Goal: Task Accomplishment & Management: Complete application form

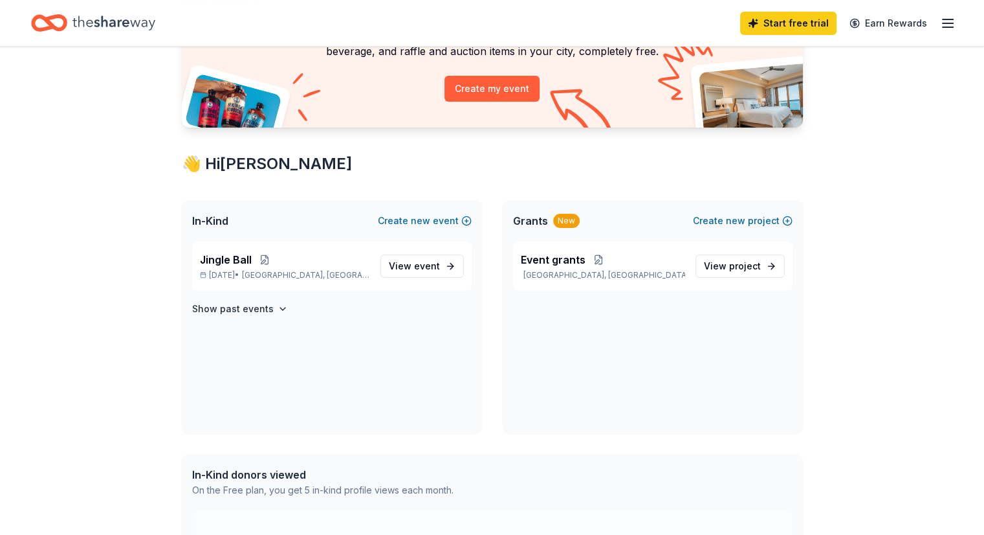
scroll to position [120, 0]
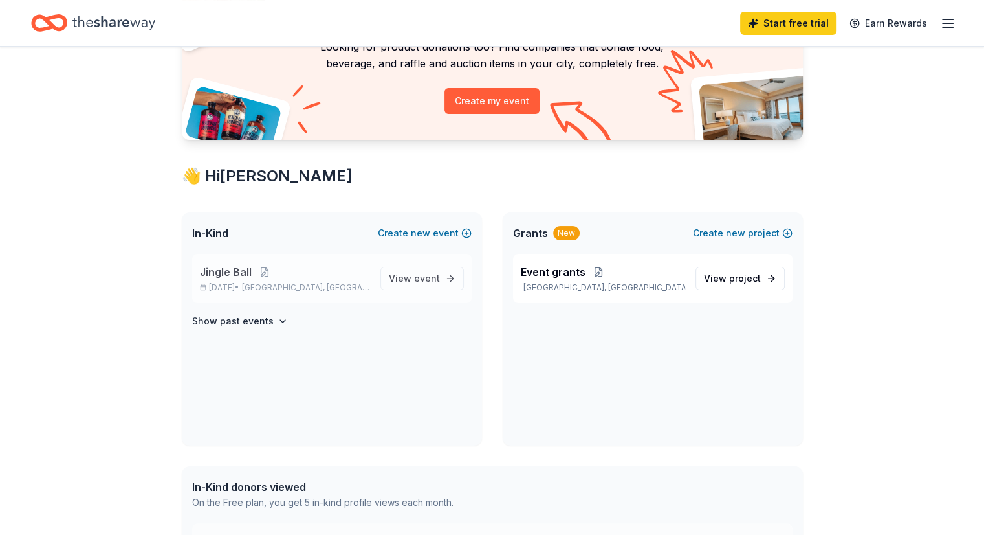
click at [278, 279] on div "Jingle Ball Dec 10, 2025 • Hackettstown, NJ" at bounding box center [285, 278] width 170 height 28
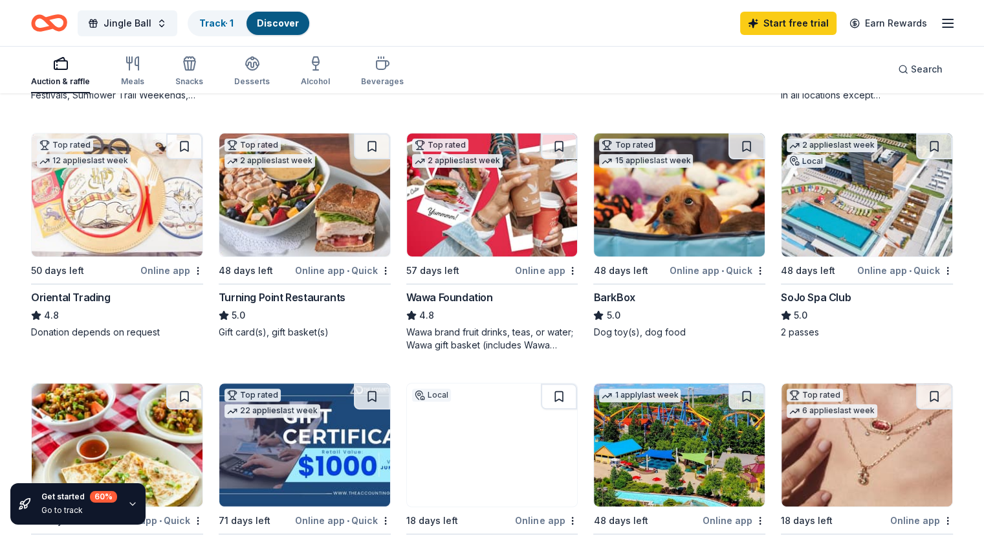
scroll to position [378, 0]
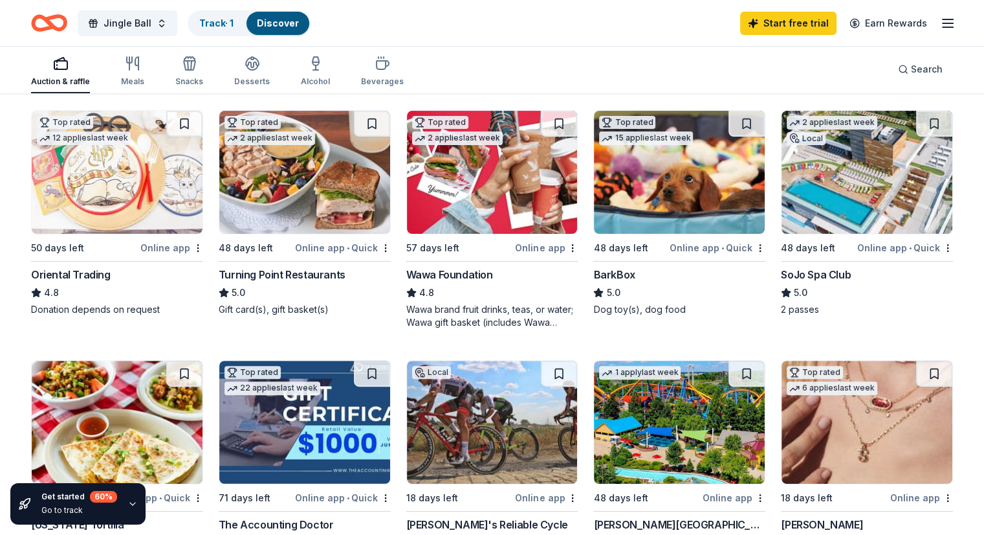
click at [150, 209] on img at bounding box center [117, 172] width 171 height 123
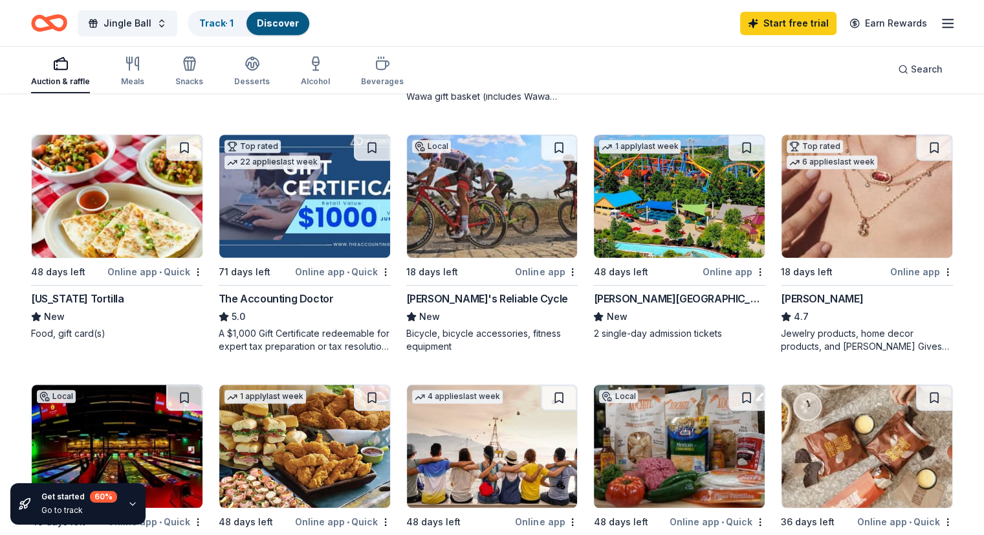
scroll to position [601, 0]
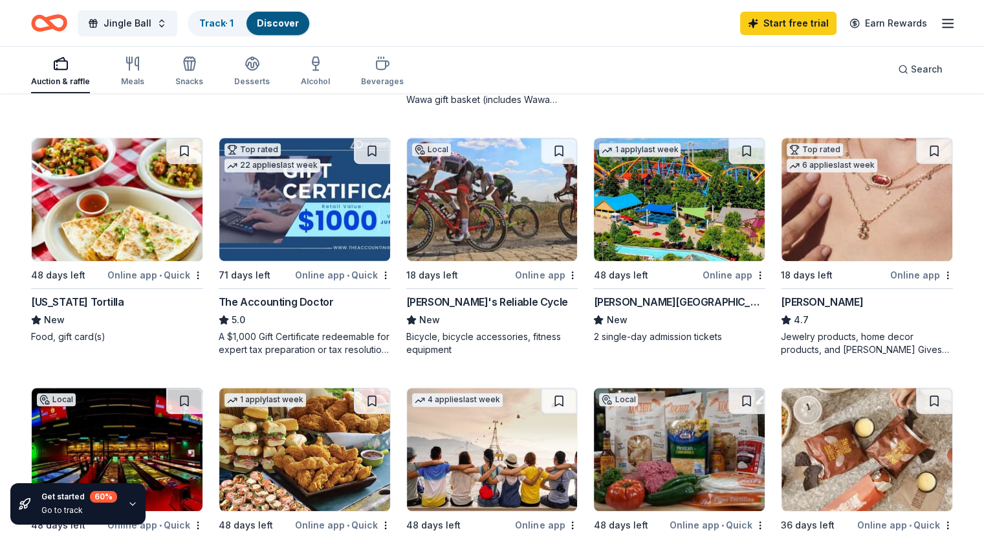
click at [810, 193] on img at bounding box center [867, 199] width 171 height 123
click at [678, 230] on img at bounding box center [679, 199] width 171 height 123
click at [717, 271] on div "Online app" at bounding box center [734, 275] width 63 height 16
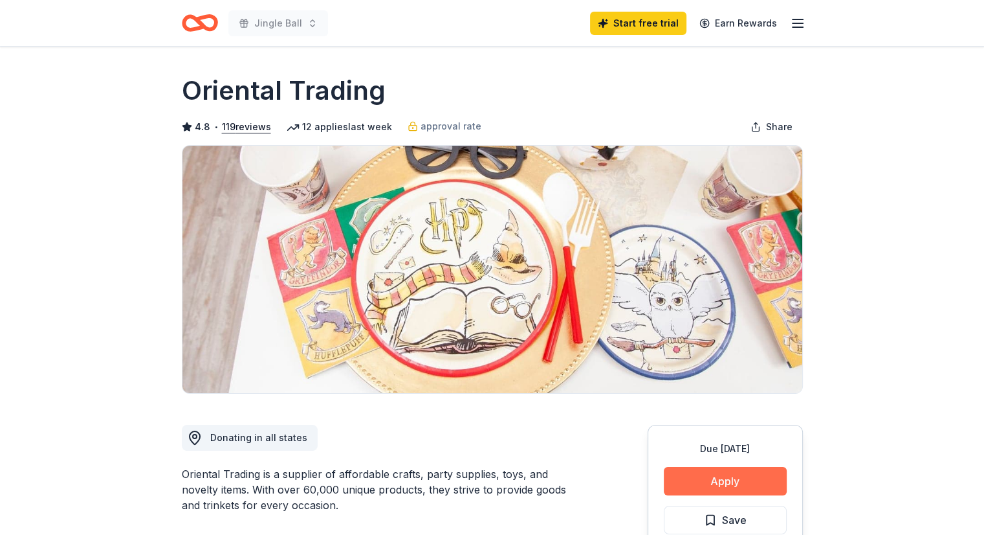
click at [668, 479] on button "Apply" at bounding box center [725, 481] width 123 height 28
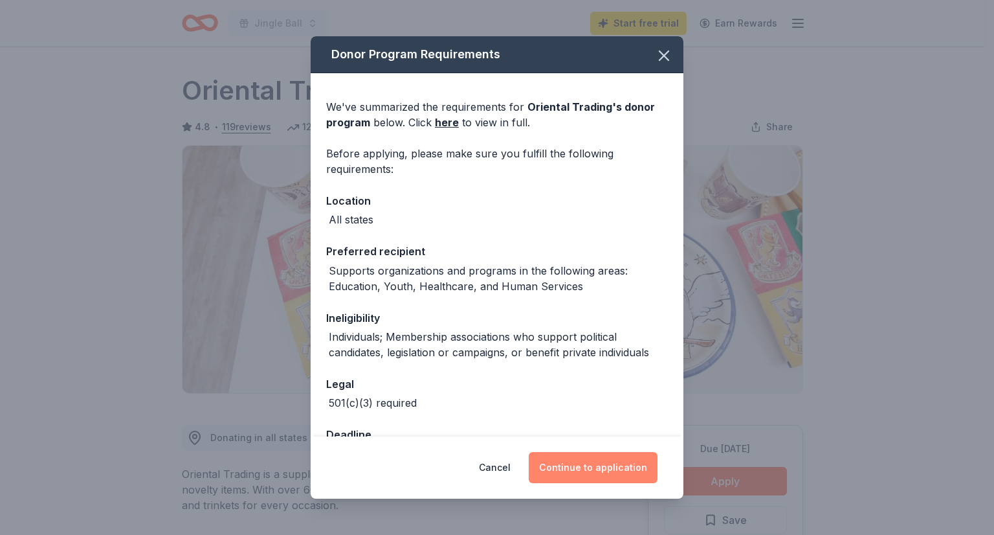
click at [602, 458] on button "Continue to application" at bounding box center [593, 467] width 129 height 31
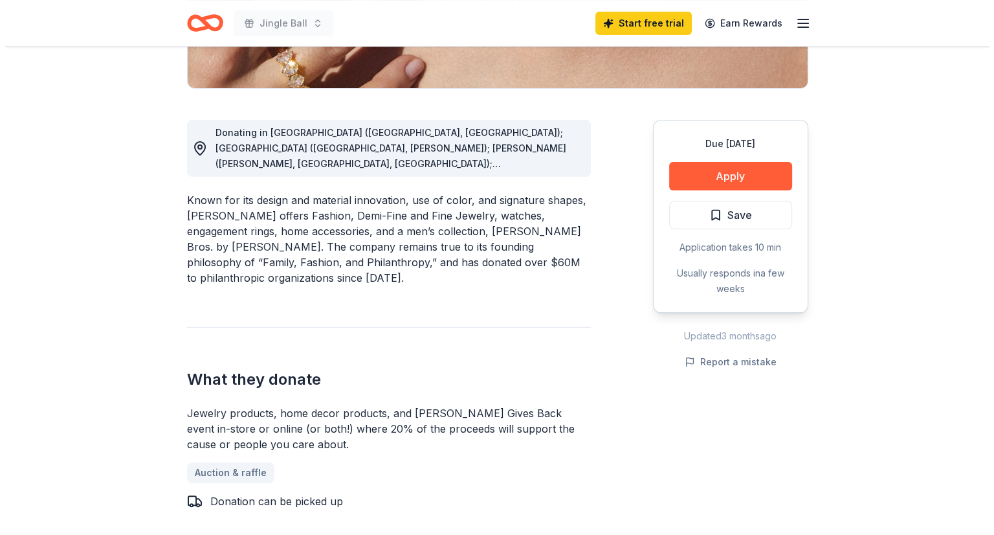
scroll to position [293, 0]
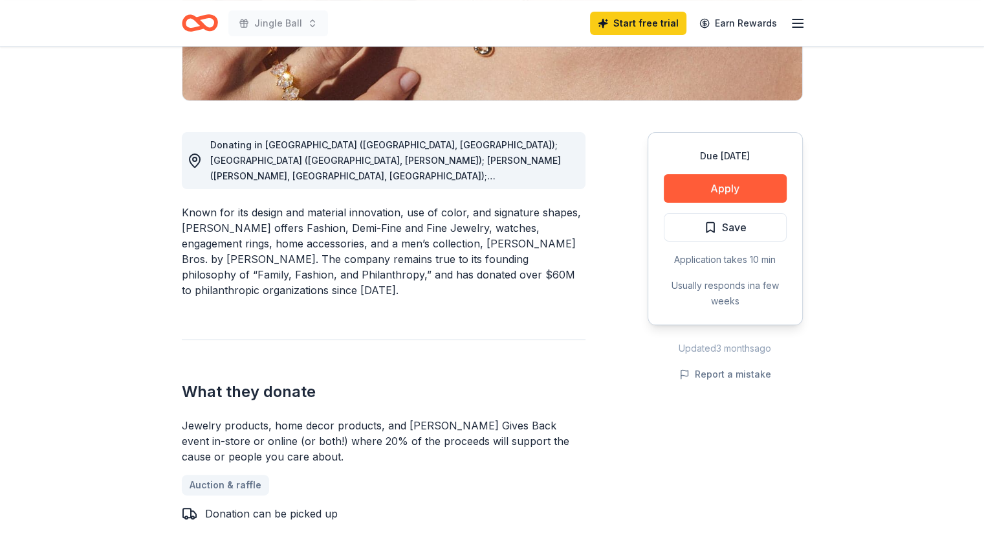
click at [561, 174] on span "Donating in [GEOGRAPHIC_DATA] ([GEOGRAPHIC_DATA], [GEOGRAPHIC_DATA]); [GEOGRAPH…" at bounding box center [385, 307] width 351 height 337
click at [193, 158] on circle at bounding box center [195, 159] width 4 height 4
click at [694, 185] on button "Apply" at bounding box center [725, 188] width 123 height 28
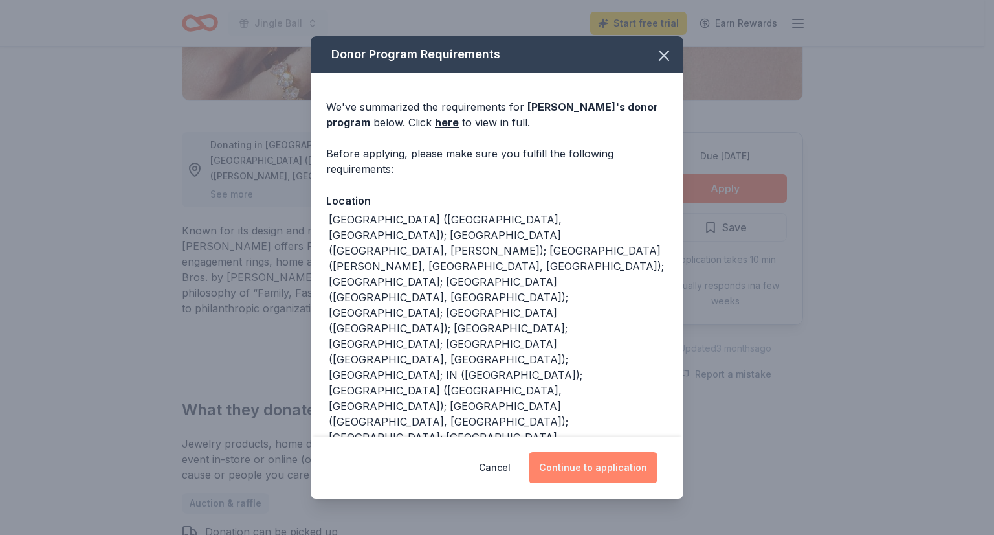
click at [601, 464] on button "Continue to application" at bounding box center [593, 467] width 129 height 31
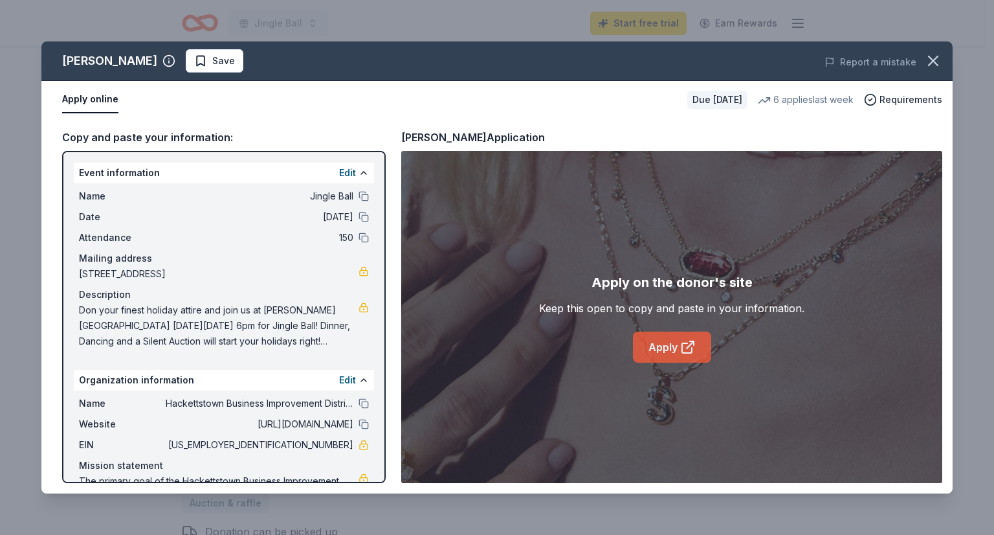
click at [664, 349] on link "Apply" at bounding box center [672, 346] width 78 height 31
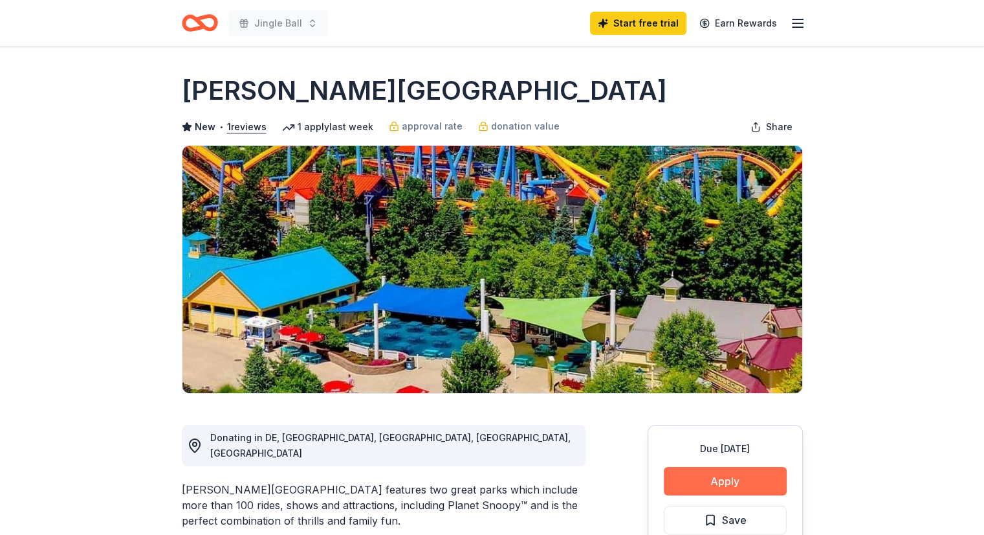
click at [711, 480] on button "Apply" at bounding box center [725, 481] width 123 height 28
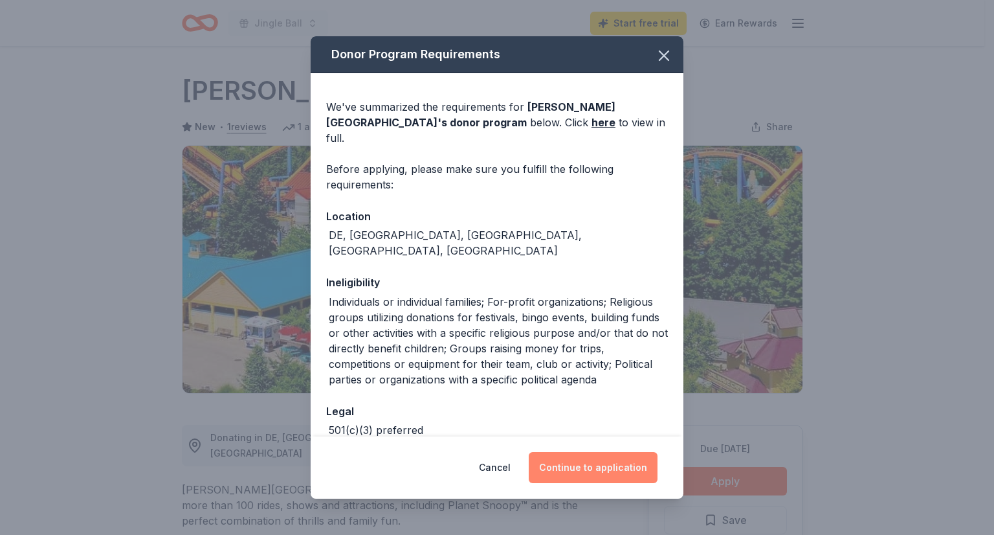
click at [622, 461] on button "Continue to application" at bounding box center [593, 467] width 129 height 31
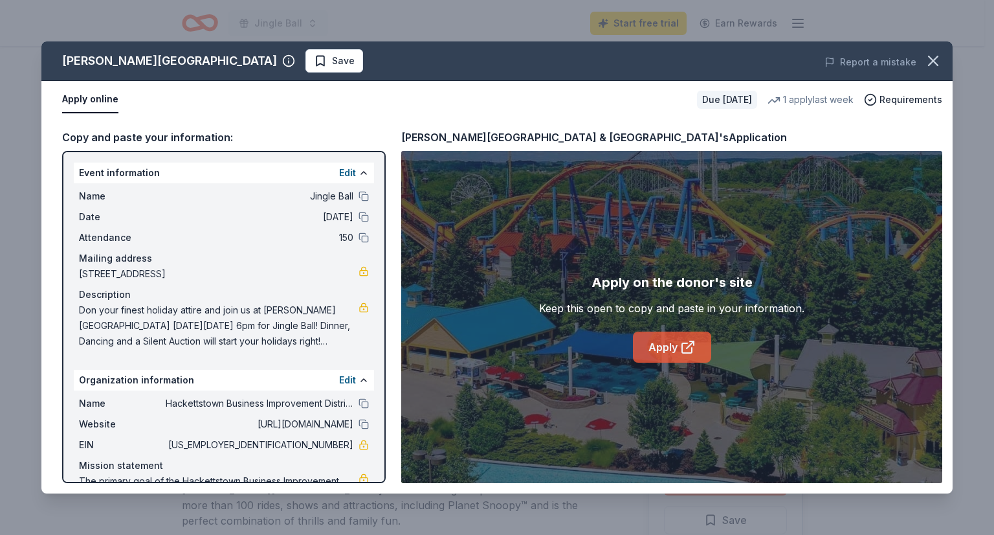
click at [665, 342] on link "Apply" at bounding box center [672, 346] width 78 height 31
click at [668, 350] on link "Apply" at bounding box center [672, 346] width 78 height 31
click at [640, 351] on link "Apply" at bounding box center [672, 346] width 78 height 31
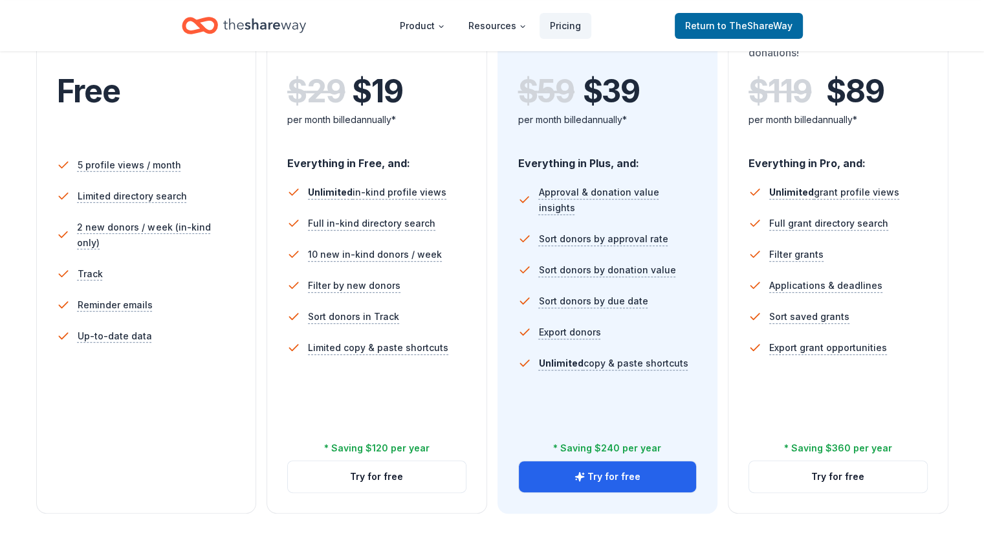
scroll to position [270, 0]
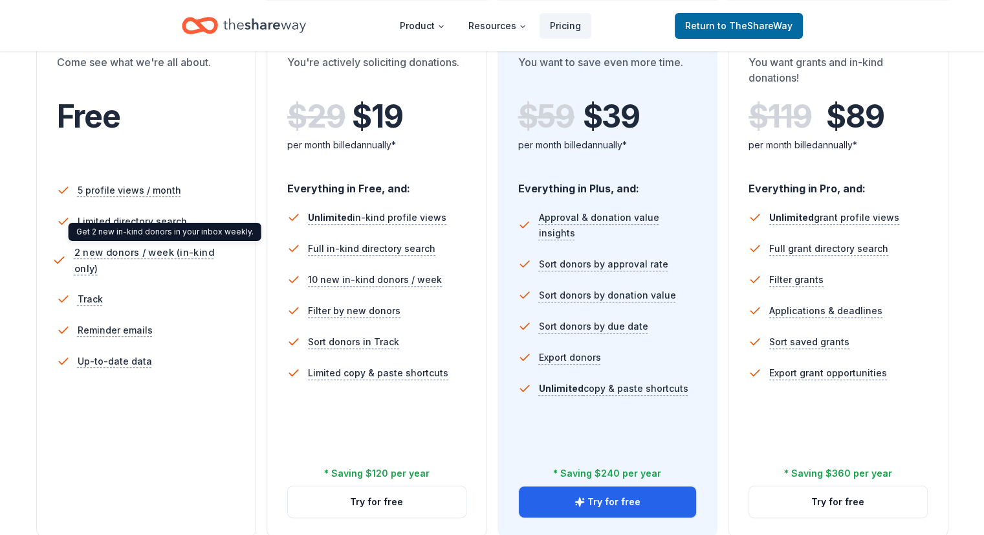
click at [149, 250] on span "2 new donors / week (in-kind only)" at bounding box center [157, 260] width 166 height 32
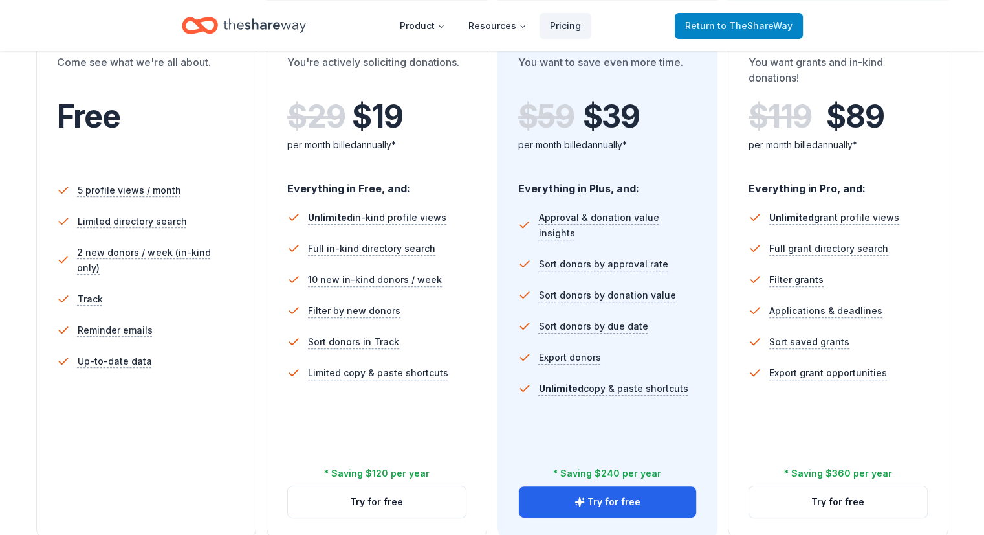
click at [699, 29] on span "Return to TheShareWay" at bounding box center [738, 26] width 107 height 16
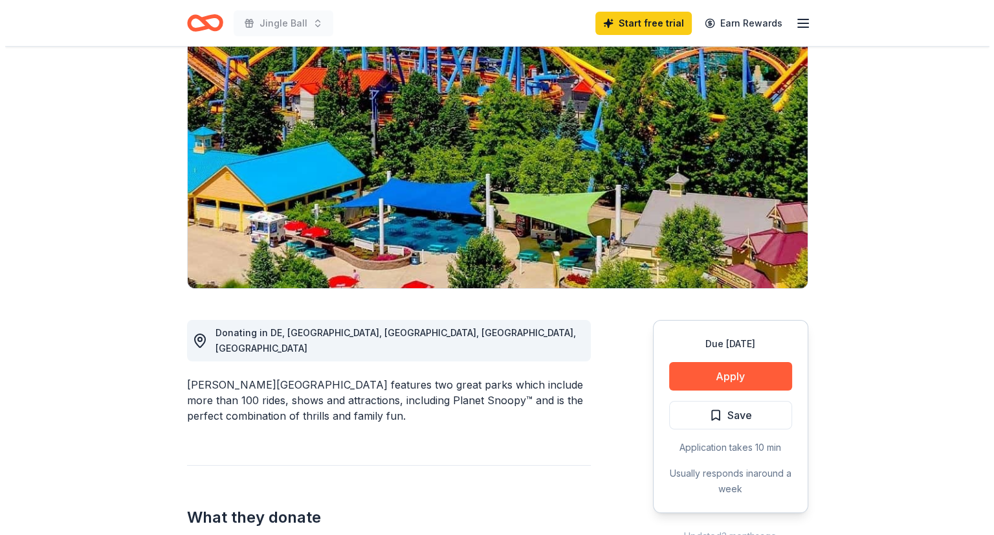
scroll to position [111, 0]
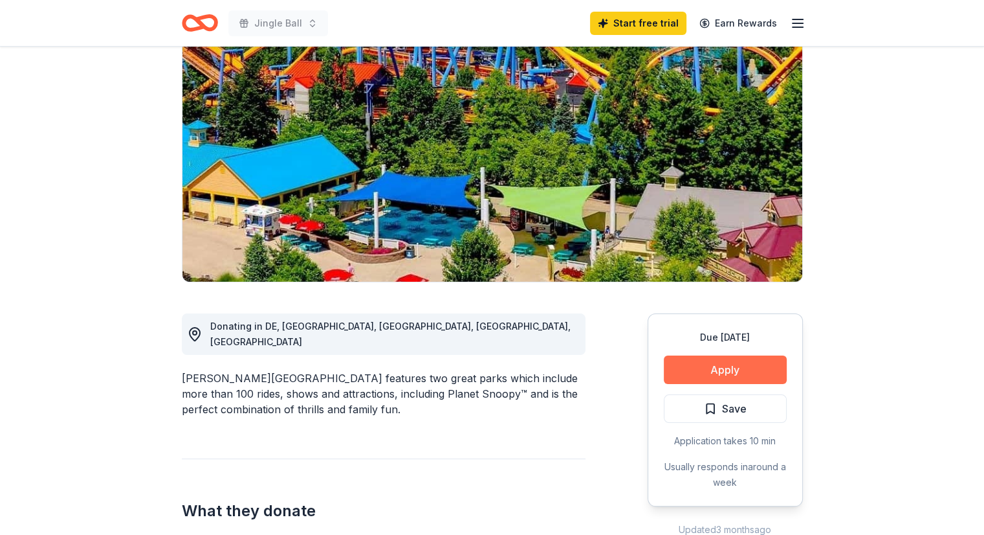
click at [717, 372] on button "Apply" at bounding box center [725, 369] width 123 height 28
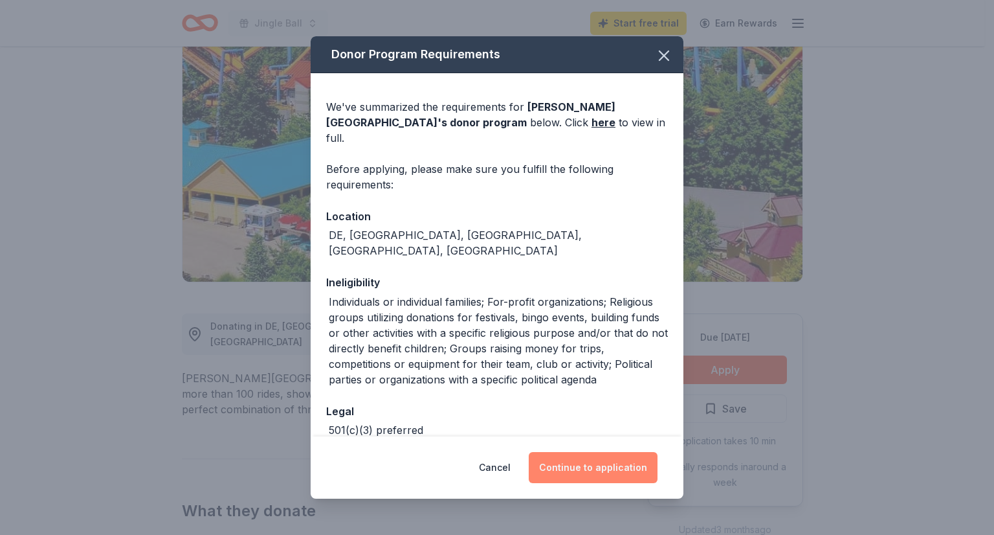
click at [575, 459] on button "Continue to application" at bounding box center [593, 467] width 129 height 31
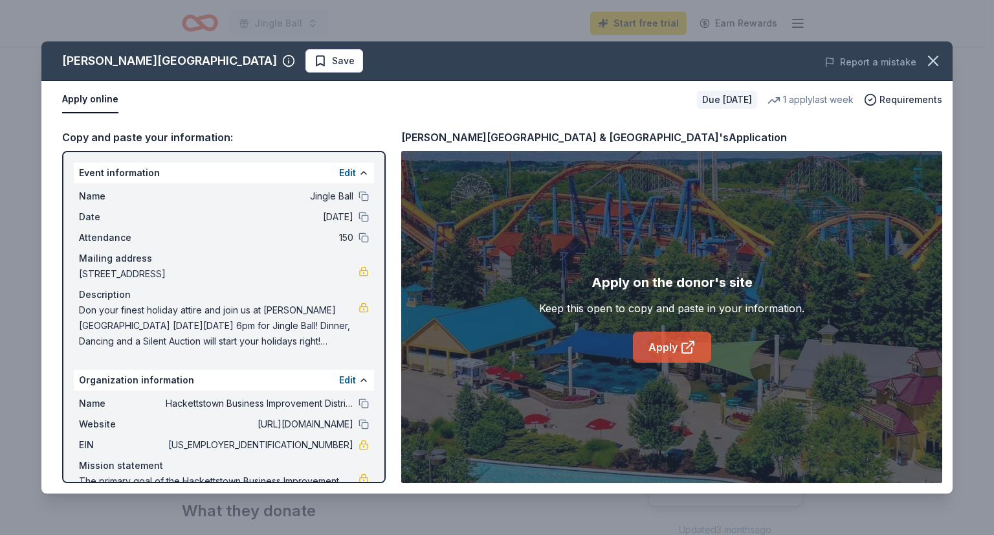
click at [659, 345] on link "Apply" at bounding box center [672, 346] width 78 height 31
